Goal: Navigation & Orientation: Find specific page/section

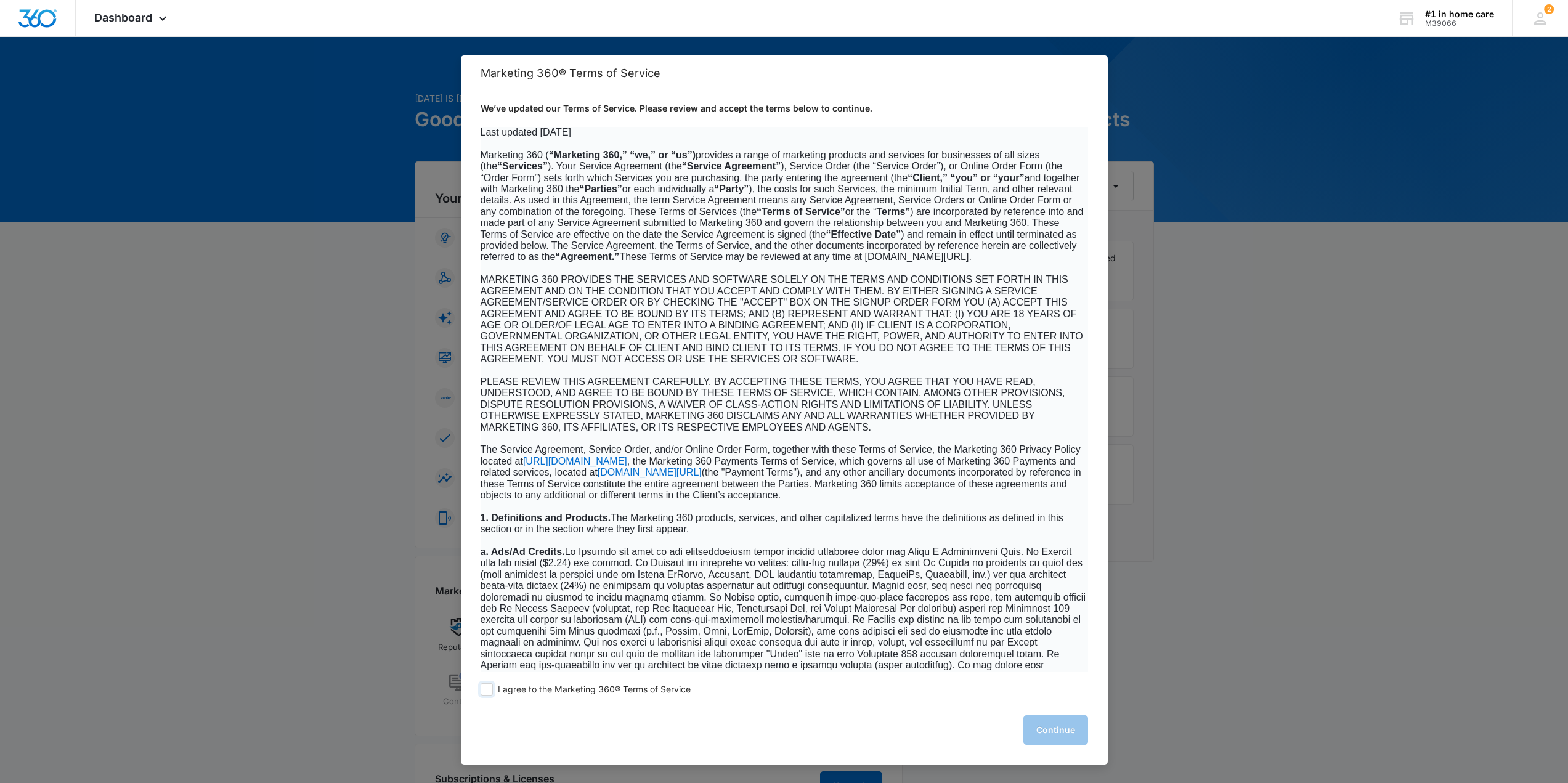
click at [621, 693] on span "I agree to the Marketing 360® Terms of Service" at bounding box center [594, 690] width 193 height 12
click at [493, 693] on input "I agree to the Marketing 360® Terms of Service" at bounding box center [486, 689] width 13 height 13
checkbox input "true"
drag, startPoint x: 1009, startPoint y: 725, endPoint x: 1051, endPoint y: 729, distance: 42.2
click at [1024, 728] on div "I agree to the Marketing 360® Terms of Service Continue" at bounding box center [784, 719] width 646 height 93
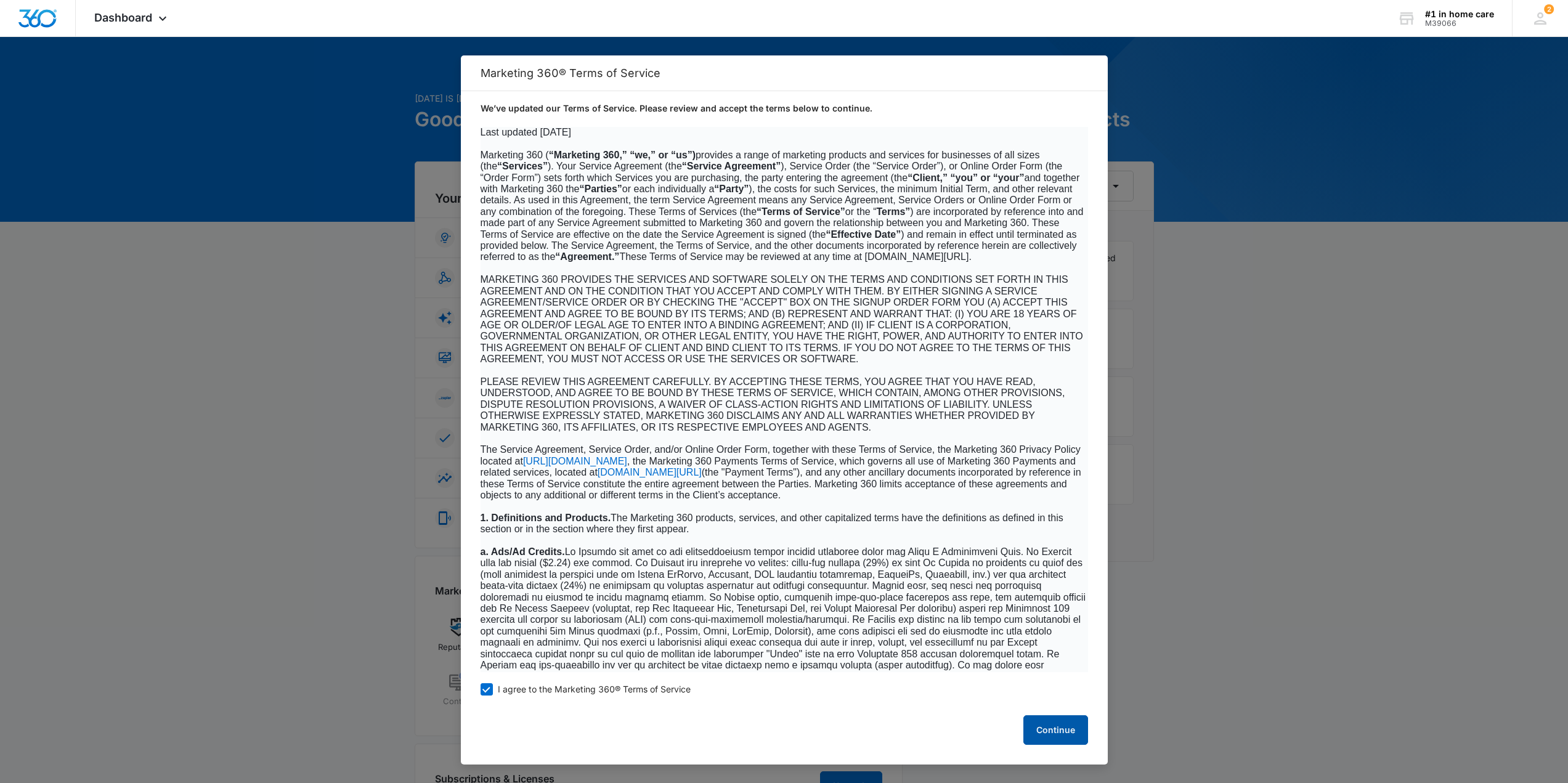
click at [1051, 729] on button "Continue" at bounding box center [1055, 730] width 65 height 30
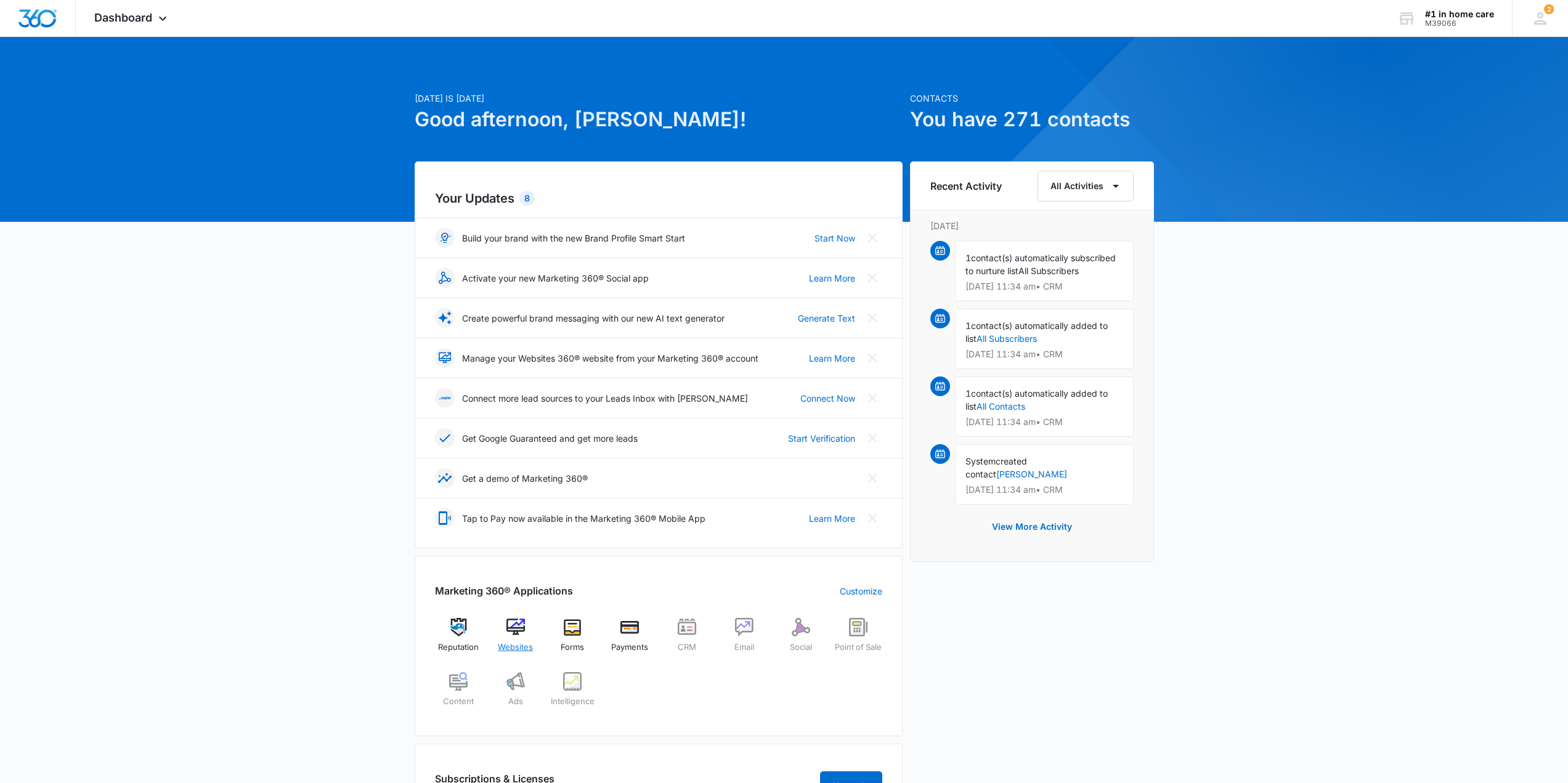
click at [510, 638] on div "Websites" at bounding box center [515, 641] width 47 height 44
